Goal: Navigation & Orientation: Find specific page/section

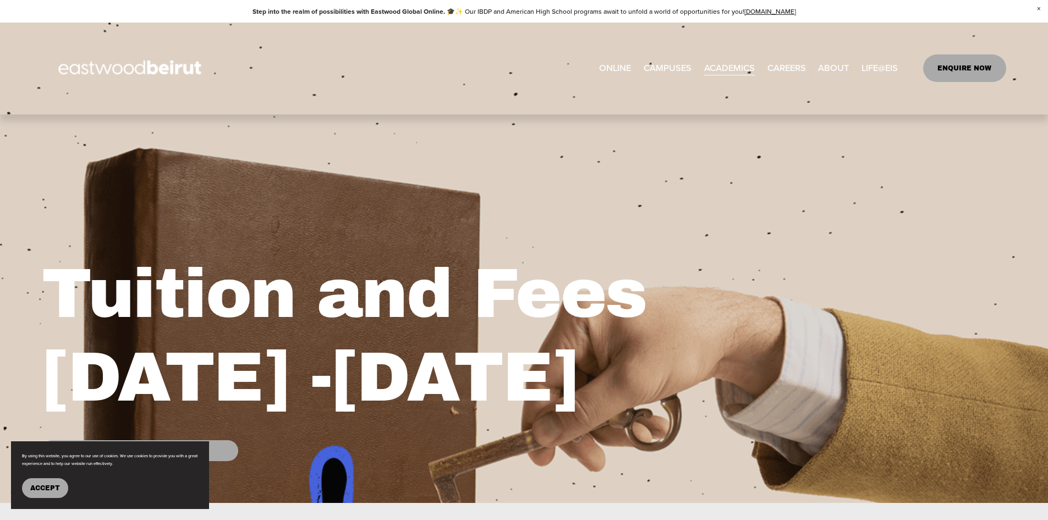
click at [616, 73] on link "ONLINE" at bounding box center [615, 68] width 32 height 18
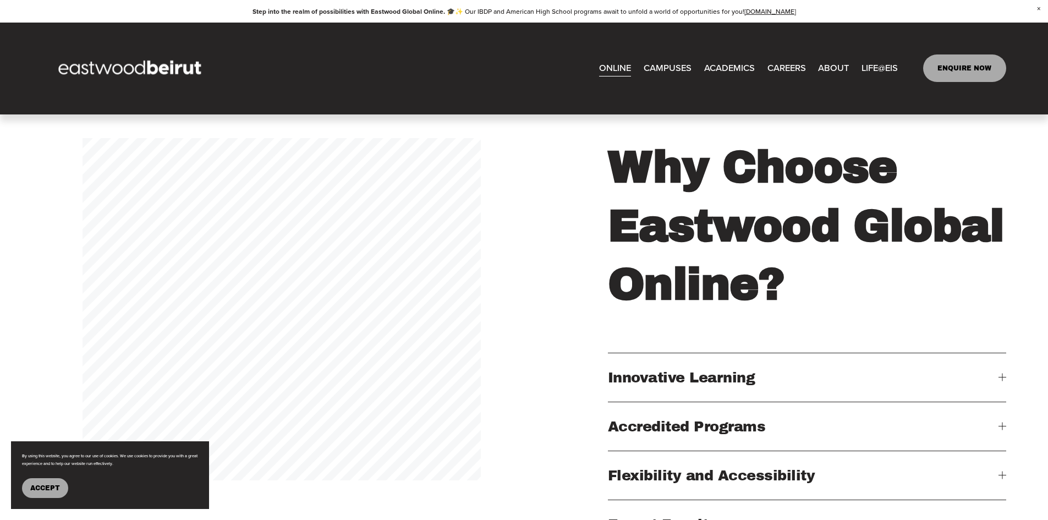
scroll to position [990, 0]
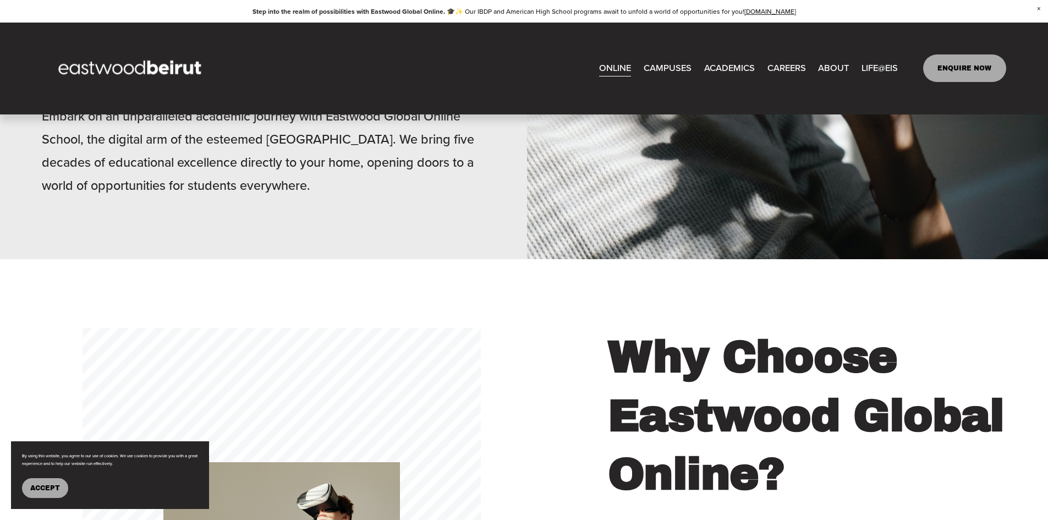
click at [163, 63] on img at bounding box center [131, 68] width 179 height 56
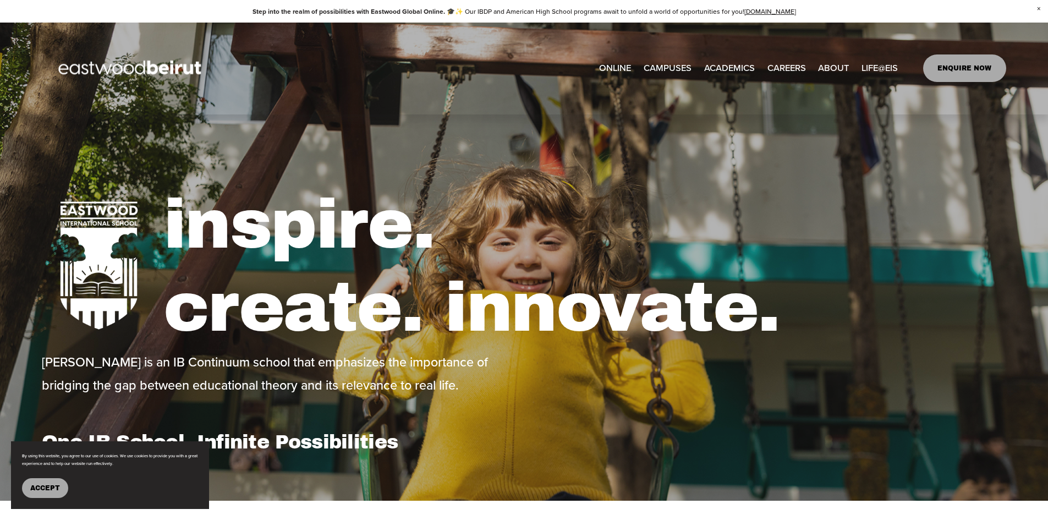
type input "*****"
click at [0, 0] on span "Admissions" at bounding box center [0, 0] width 0 height 0
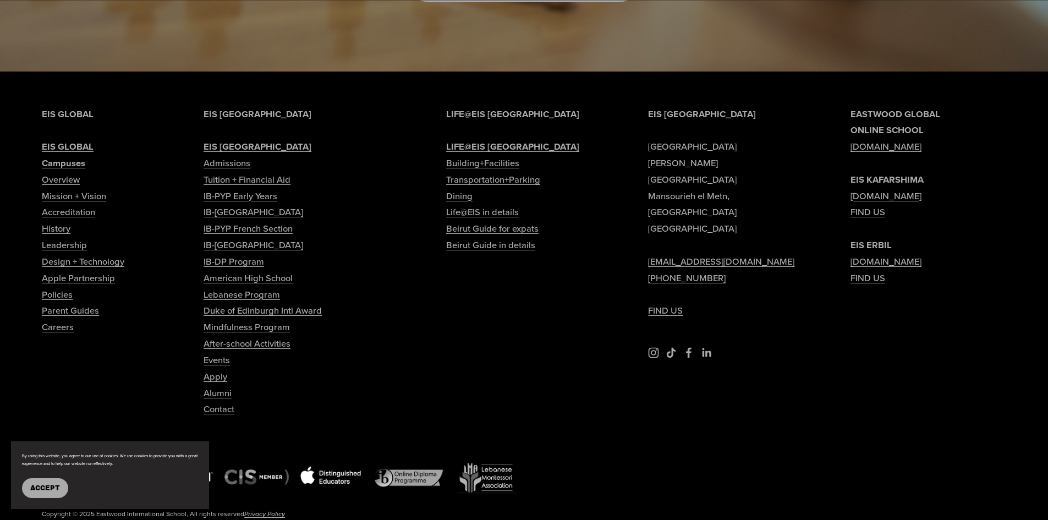
scroll to position [1320, 0]
